Goal: Feedback & Contribution: Contribute content

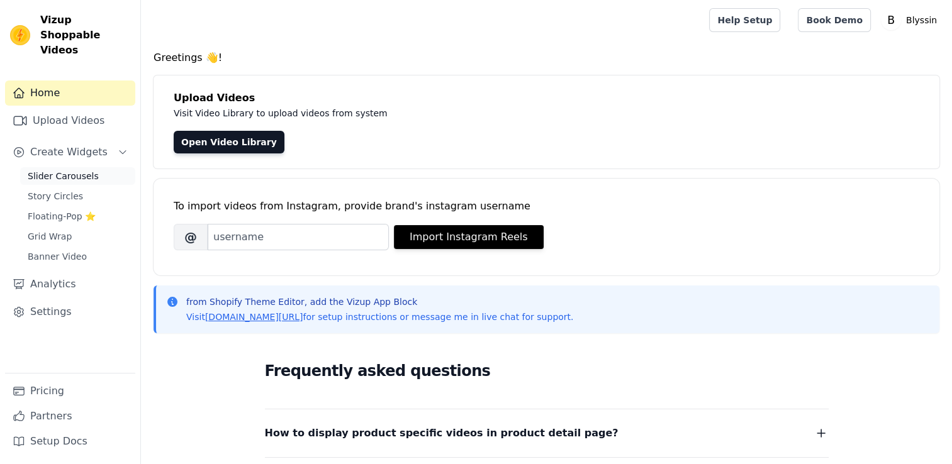
click at [55, 170] on span "Slider Carousels" at bounding box center [63, 176] width 71 height 13
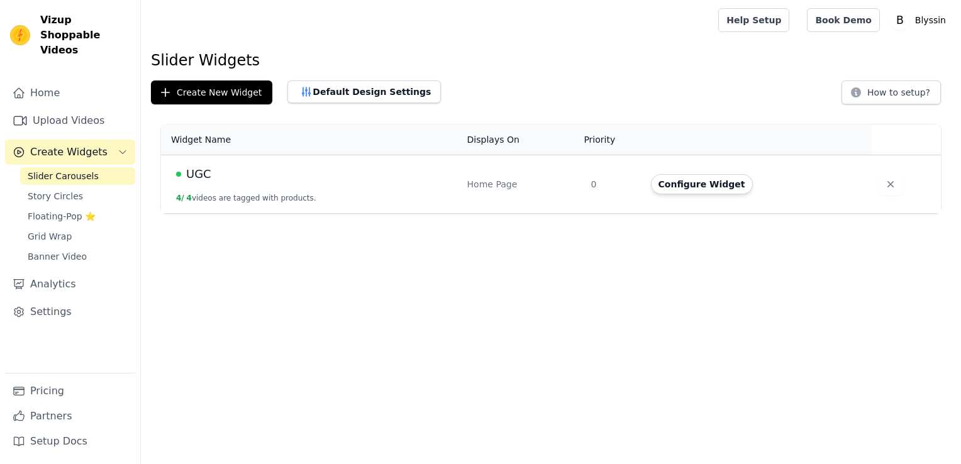
click at [231, 201] on button "4 / 4 videos are tagged with products." at bounding box center [246, 198] width 140 height 10
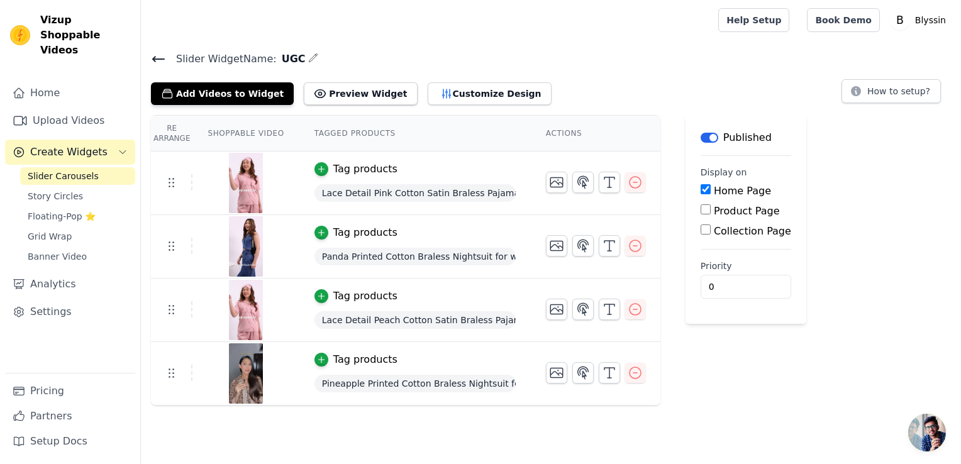
click at [366, 198] on span "Lace Detail Pink Cotton Satin Braless Pajama Set" at bounding box center [415, 193] width 201 height 18
click at [52, 108] on link "Upload Videos" at bounding box center [70, 120] width 130 height 25
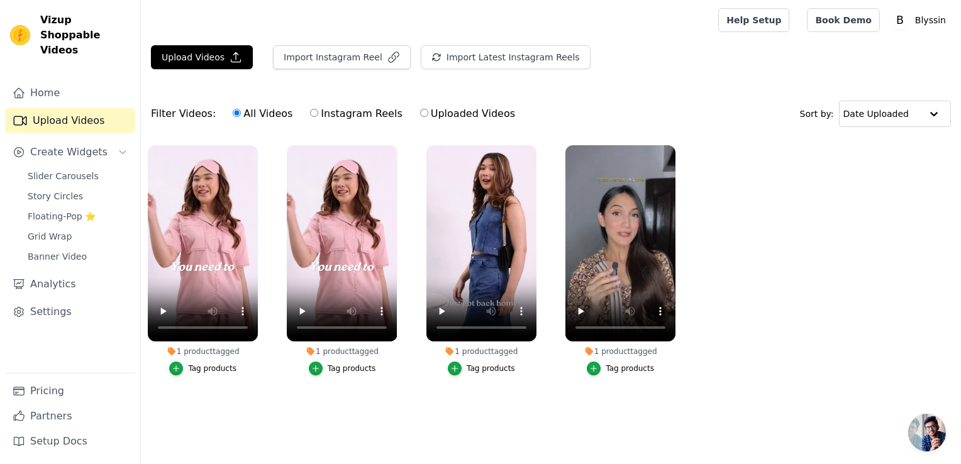
click at [204, 367] on div "Tag products" at bounding box center [212, 369] width 48 height 10
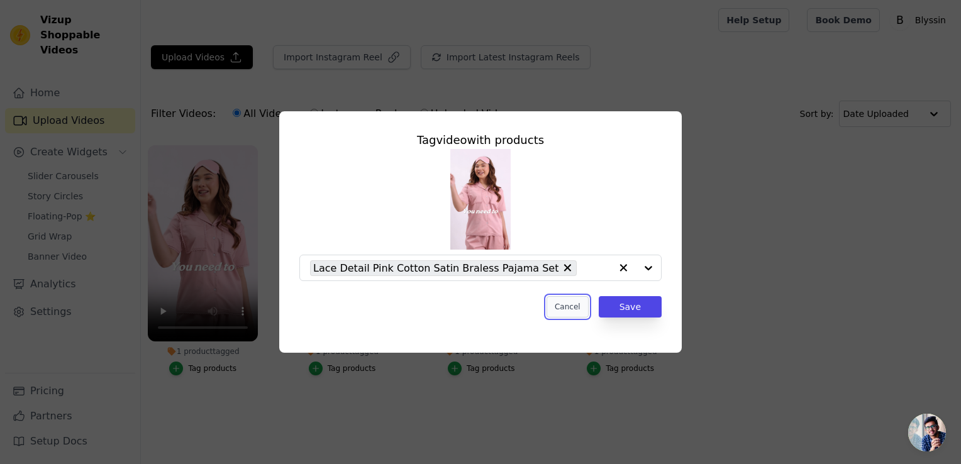
click at [571, 313] on button "Cancel" at bounding box center [568, 306] width 42 height 21
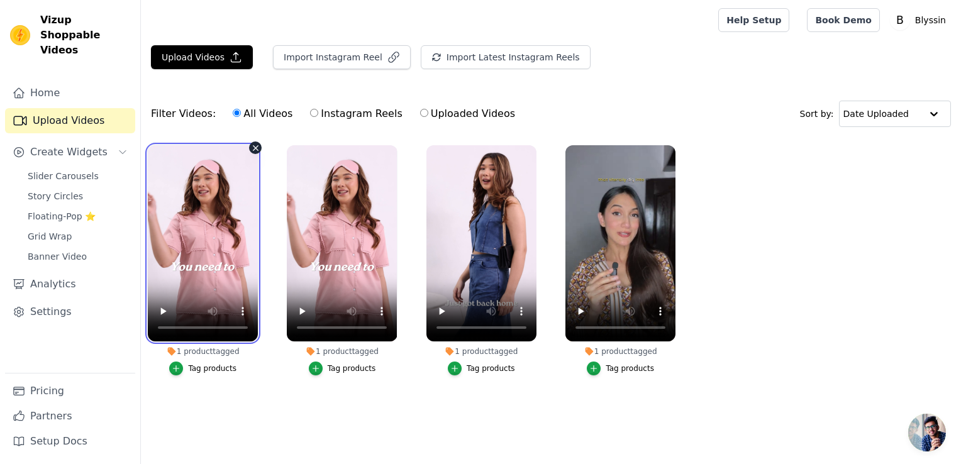
click at [235, 166] on video at bounding box center [203, 243] width 110 height 196
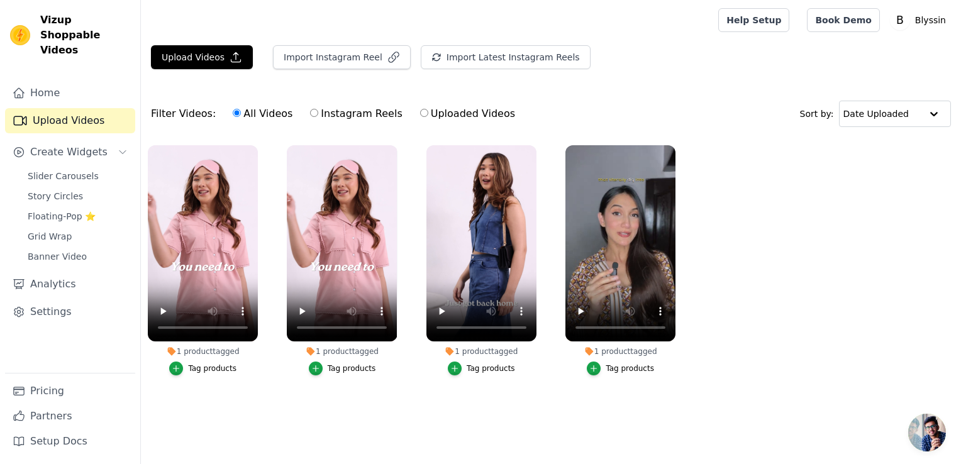
click at [427, 112] on label "Uploaded Videos" at bounding box center [468, 114] width 96 height 16
click at [427, 112] on input "Uploaded Videos" at bounding box center [424, 113] width 8 height 8
radio input "true"
click at [427, 112] on label "Uploaded Videos" at bounding box center [468, 114] width 96 height 16
click at [427, 112] on input "Uploaded Videos" at bounding box center [424, 113] width 8 height 8
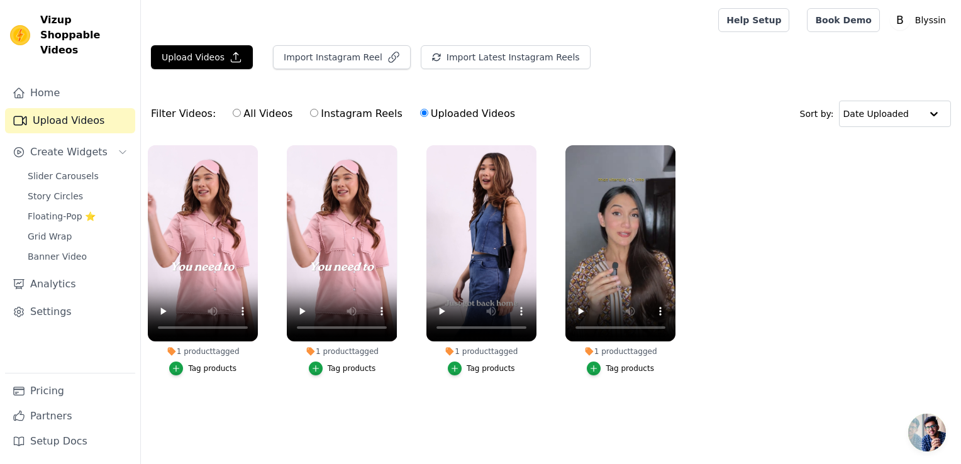
click at [427, 112] on label "Uploaded Videos" at bounding box center [468, 114] width 96 height 16
click at [427, 112] on input "Uploaded Videos" at bounding box center [424, 113] width 8 height 8
click at [254, 148] on icon "button" at bounding box center [255, 147] width 9 height 9
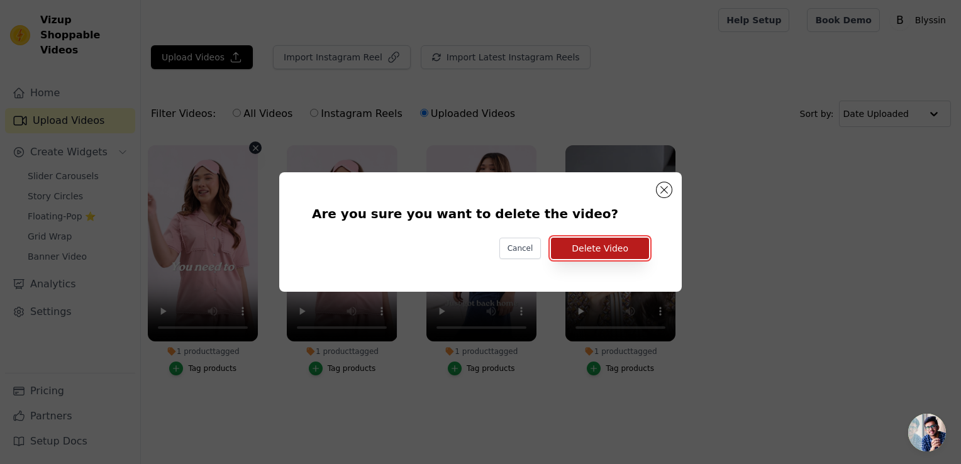
click at [606, 248] on button "Delete Video" at bounding box center [600, 248] width 98 height 21
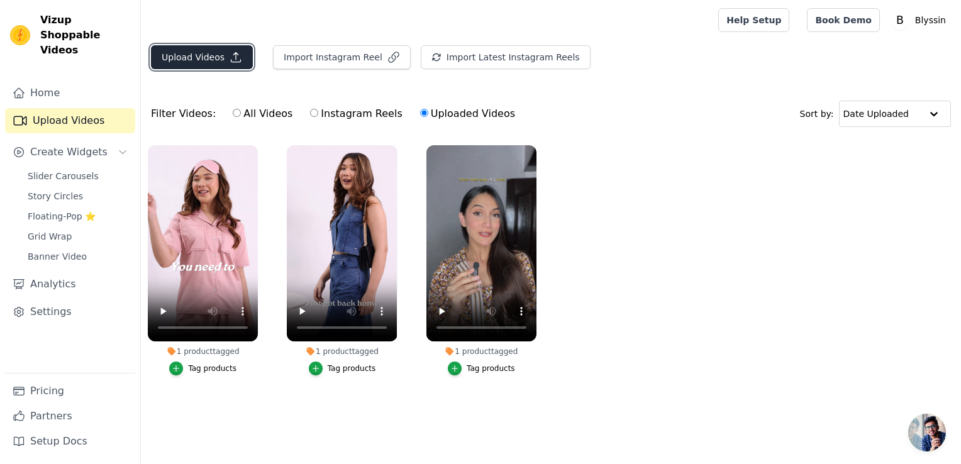
click at [194, 67] on button "Upload Videos" at bounding box center [202, 57] width 102 height 24
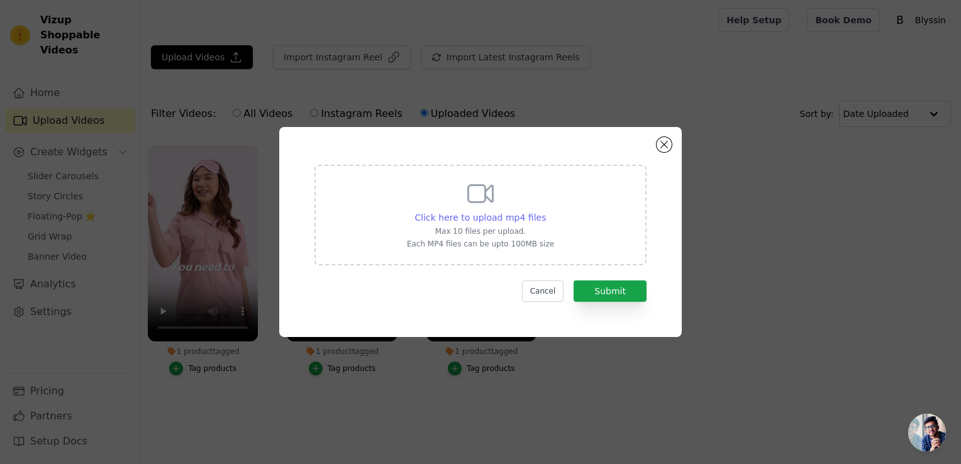
click at [471, 214] on span "Click here to upload mp4 files" at bounding box center [480, 218] width 131 height 10
click at [545, 211] on input "Click here to upload mp4 files Max 10 files per upload. Each MP4 files can be u…" at bounding box center [545, 211] width 1 height 1
click at [503, 218] on span "Click here to upload mp4 files" at bounding box center [480, 218] width 131 height 10
click at [545, 211] on input "Click here to upload mp4 files Max 10 files per upload. Each MP4 files can be u…" at bounding box center [545, 211] width 1 height 1
click at [471, 309] on div "Click here to upload mp4 files Max 10 files per upload. Each MP4 files can be u…" at bounding box center [480, 232] width 357 height 165
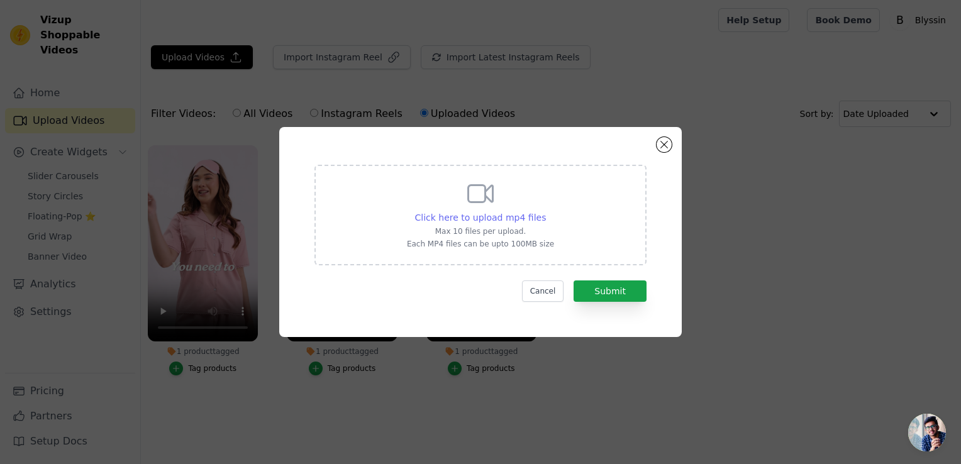
click at [508, 217] on span "Click here to upload mp4 files" at bounding box center [480, 218] width 131 height 10
click at [545, 211] on input "Click here to upload mp4 files Max 10 files per upload. Each MP4 files can be u…" at bounding box center [545, 211] width 1 height 1
type input "C:\fakepath\IMG_3613 (1).mp4"
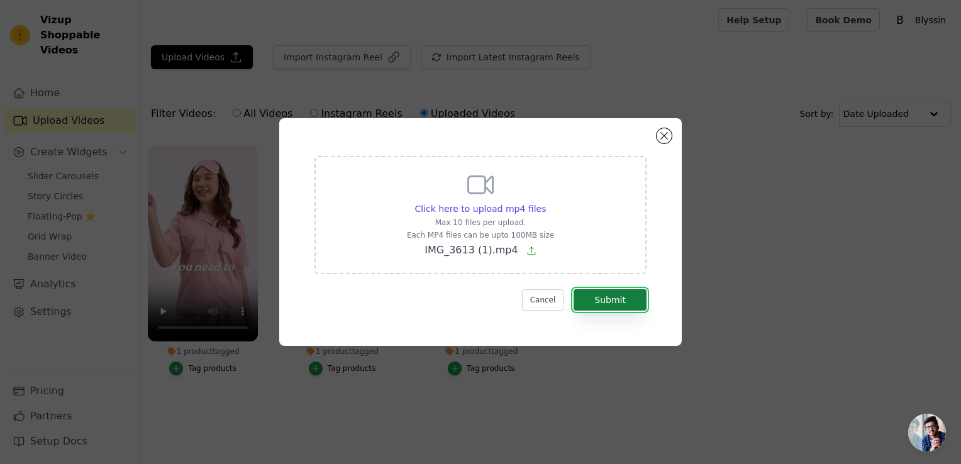
click at [611, 301] on button "Submit" at bounding box center [610, 299] width 73 height 21
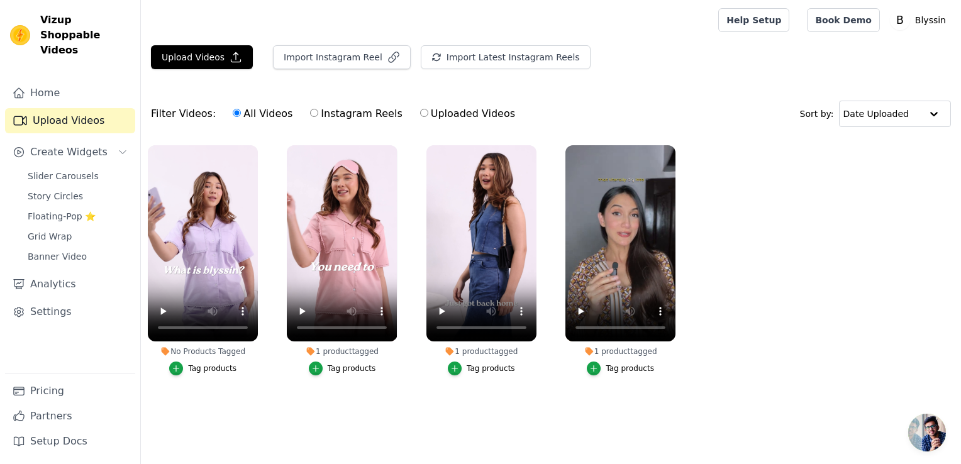
click at [213, 371] on div "Tag products" at bounding box center [212, 369] width 48 height 10
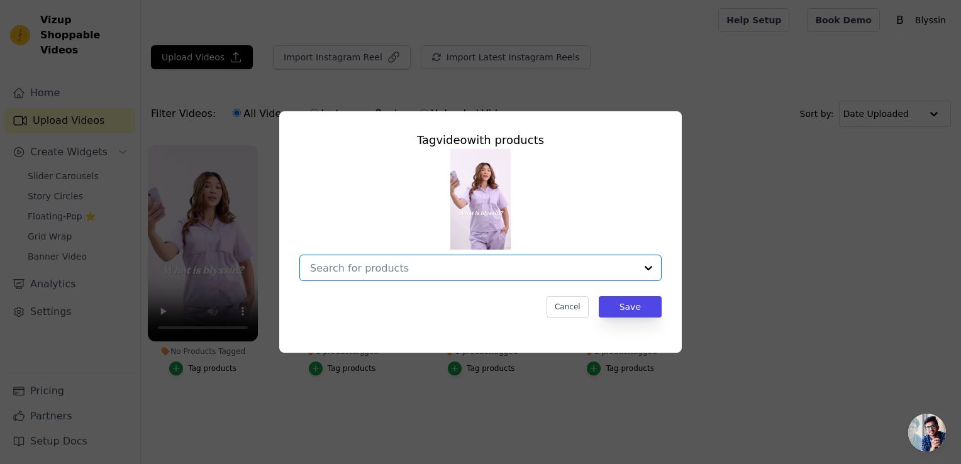
click at [622, 271] on input "No Products Tagged Tag video with products Option undefined, selected. Select i…" at bounding box center [473, 268] width 326 height 12
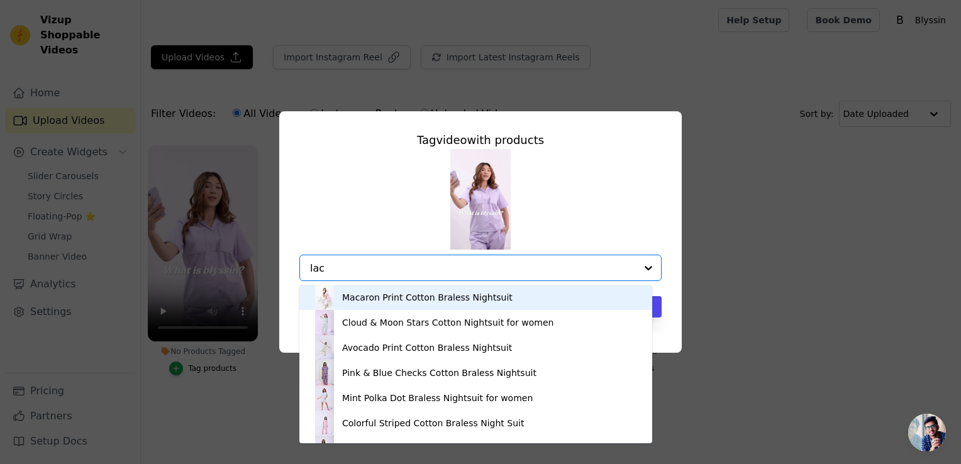
type input "lace"
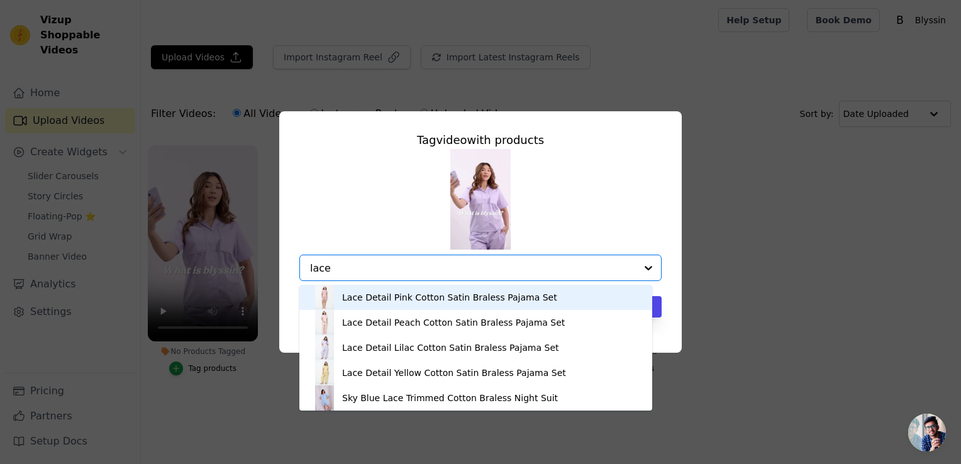
click at [344, 294] on div "Lace Detail Pink Cotton Satin Braless Pajama Set" at bounding box center [449, 297] width 215 height 13
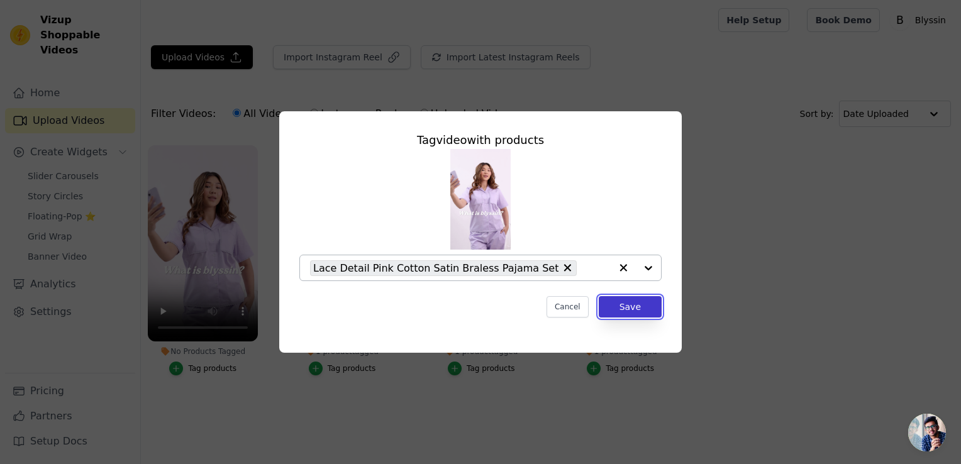
click at [619, 303] on button "Save" at bounding box center [630, 306] width 63 height 21
